Goal: Task Accomplishment & Management: Manage account settings

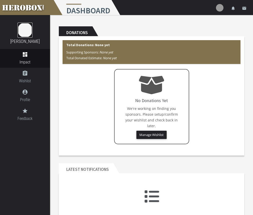
click at [24, 35] on img at bounding box center [25, 30] width 15 height 15
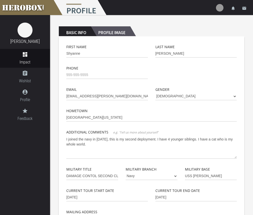
click at [120, 33] on h2 "Profile Image" at bounding box center [110, 31] width 39 height 10
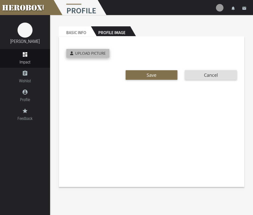
click at [86, 53] on label "Upload Picture" at bounding box center [87, 53] width 43 height 9
click at [86, 53] on input "Upload Picture" at bounding box center [99, 52] width 66 height 6
type input "**********"
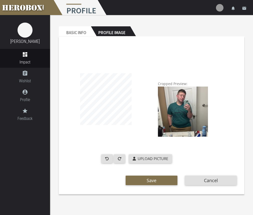
click at [136, 74] on img-crop at bounding box center [105, 99] width 79 height 100
click at [150, 183] on span "Save" at bounding box center [152, 180] width 10 height 6
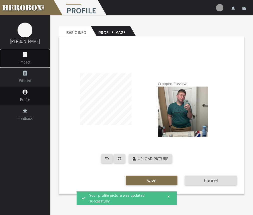
click at [27, 62] on span "Impact" at bounding box center [25, 62] width 50 height 6
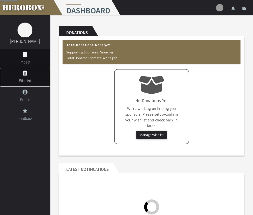
click at [27, 72] on icon "assignment" at bounding box center [25, 73] width 50 height 6
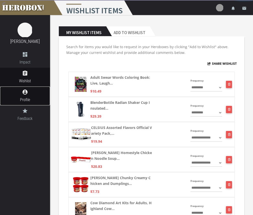
click at [29, 99] on span "Profile" at bounding box center [25, 99] width 50 height 6
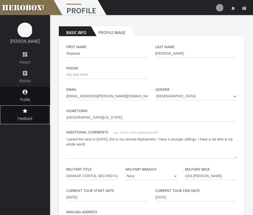
click at [29, 111] on icon "grade" at bounding box center [25, 111] width 50 height 6
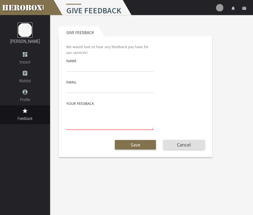
click at [28, 31] on img at bounding box center [25, 30] width 15 height 15
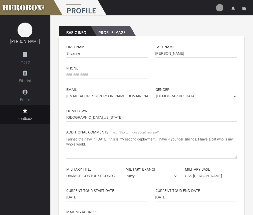
click at [121, 33] on h2 "Profile Image" at bounding box center [110, 31] width 39 height 10
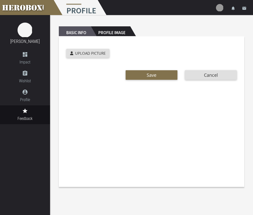
click at [73, 33] on h2 "Basic Info" at bounding box center [75, 31] width 32 height 10
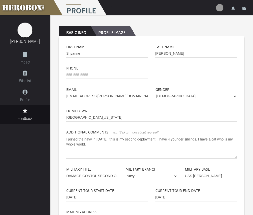
click at [111, 31] on h2 "Profile Image" at bounding box center [110, 31] width 39 height 10
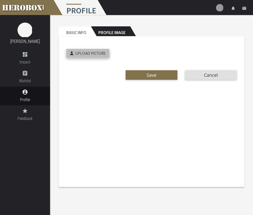
click at [106, 53] on span "Upload Picture" at bounding box center [90, 53] width 31 height 5
click at [106, 53] on input "Upload Picture" at bounding box center [99, 52] width 66 height 6
type input "**********"
